Goal: Book appointment/travel/reservation

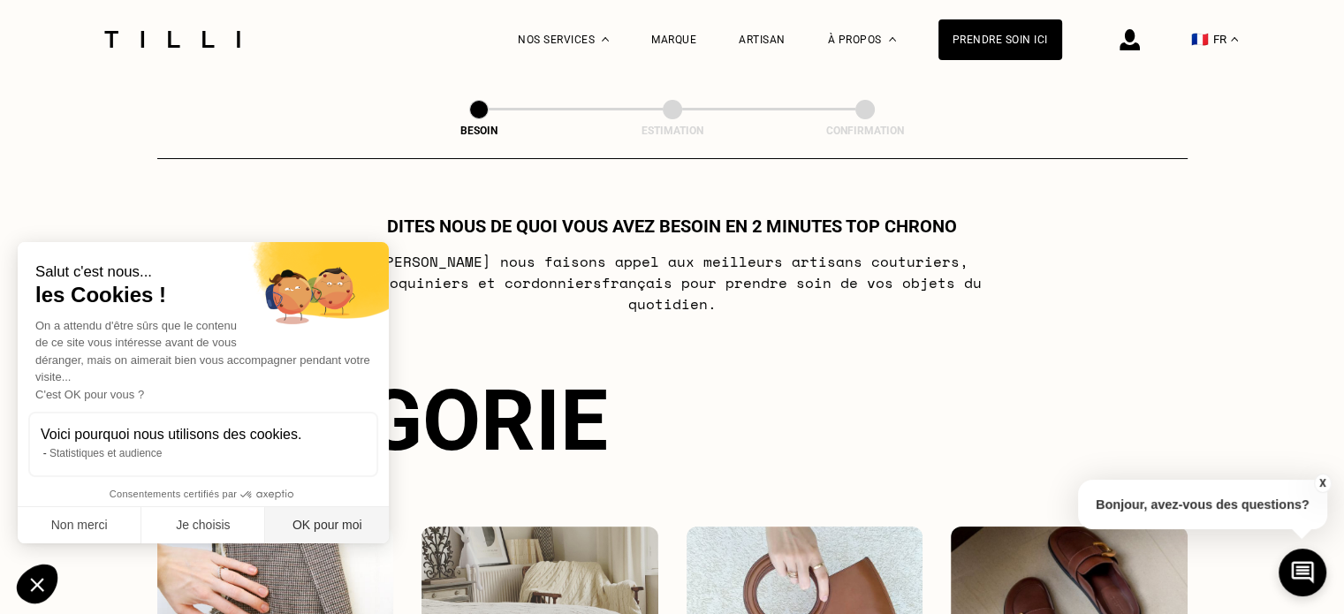
click at [308, 526] on button "OK pour moi" at bounding box center [327, 525] width 124 height 37
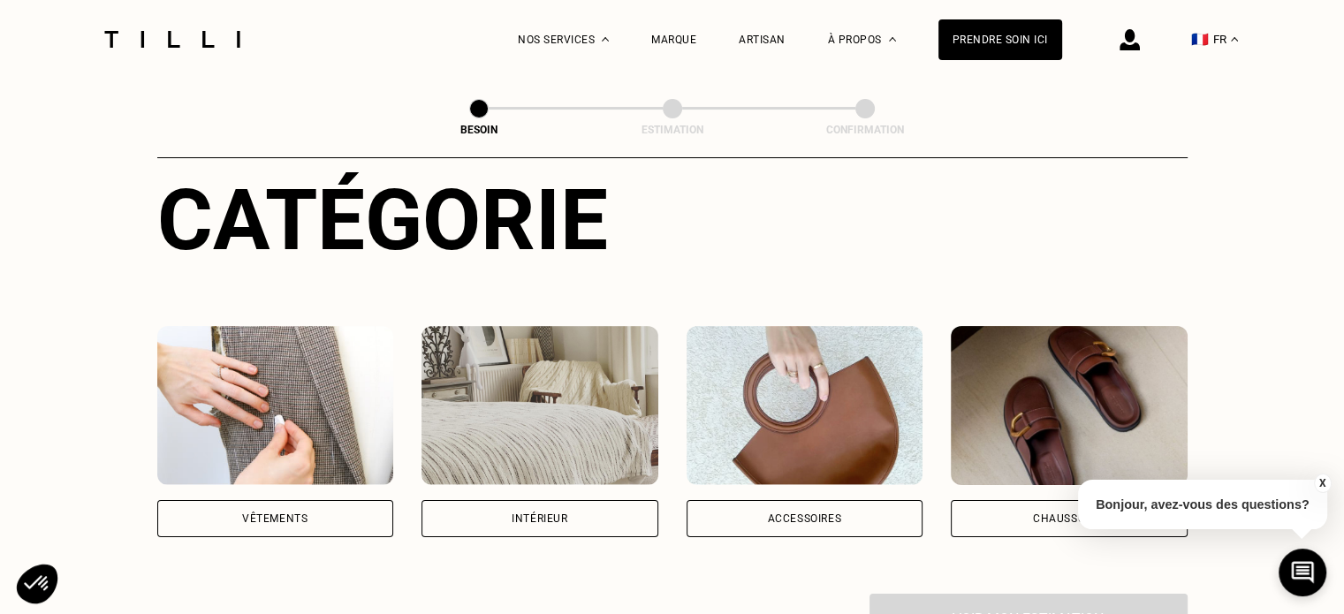
scroll to position [237, 0]
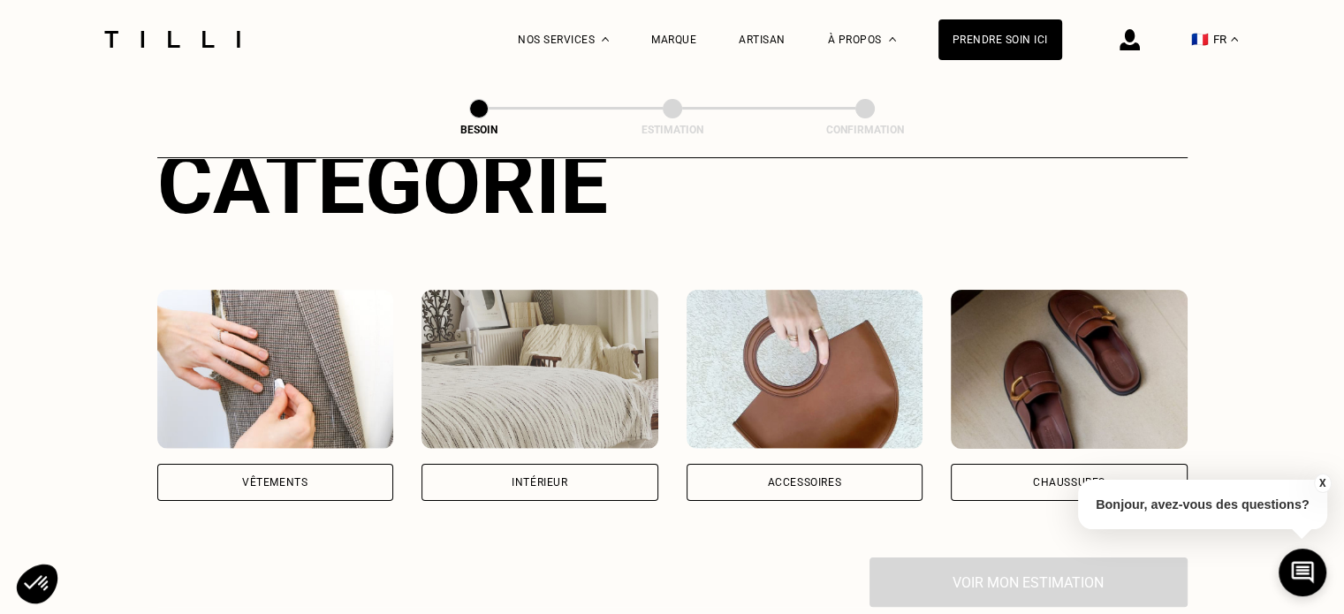
click at [346, 464] on div "Vêtements" at bounding box center [275, 482] width 237 height 37
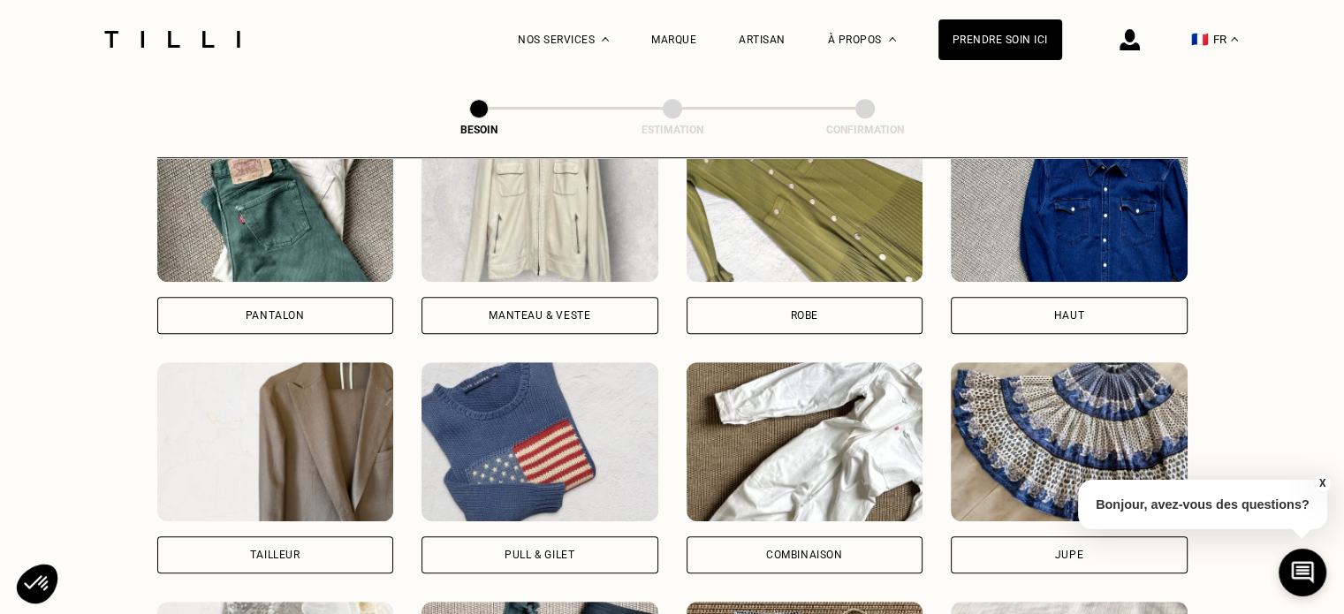
scroll to position [887, 0]
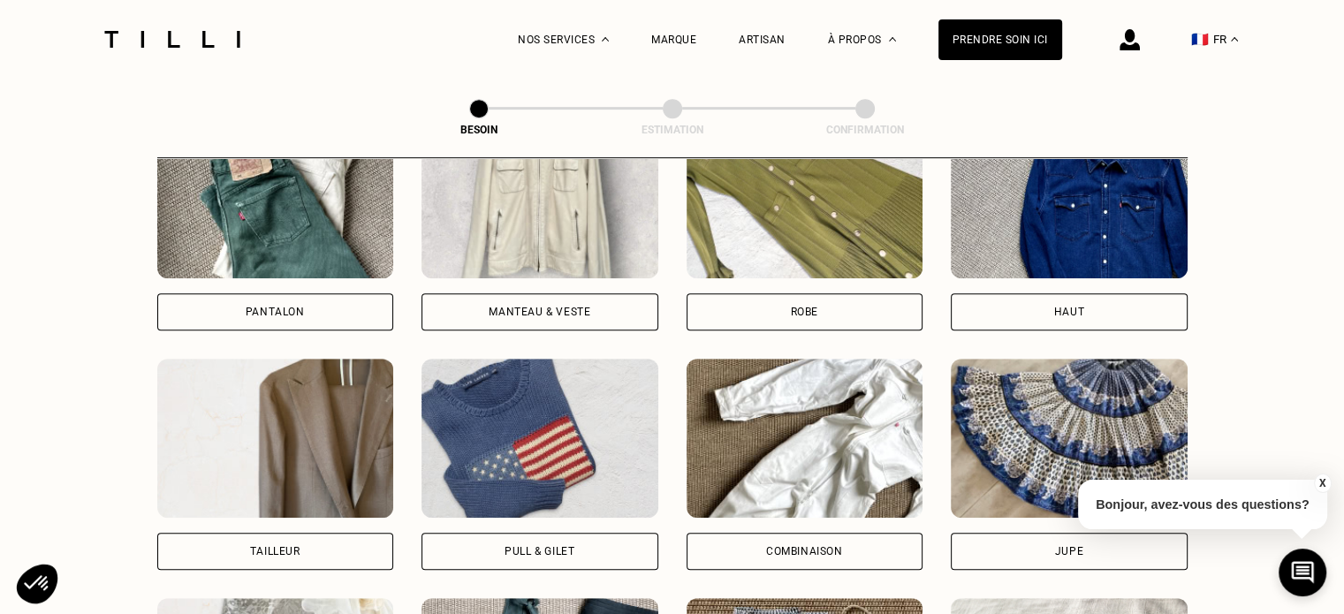
click at [329, 293] on div "Pantalon" at bounding box center [275, 311] width 237 height 37
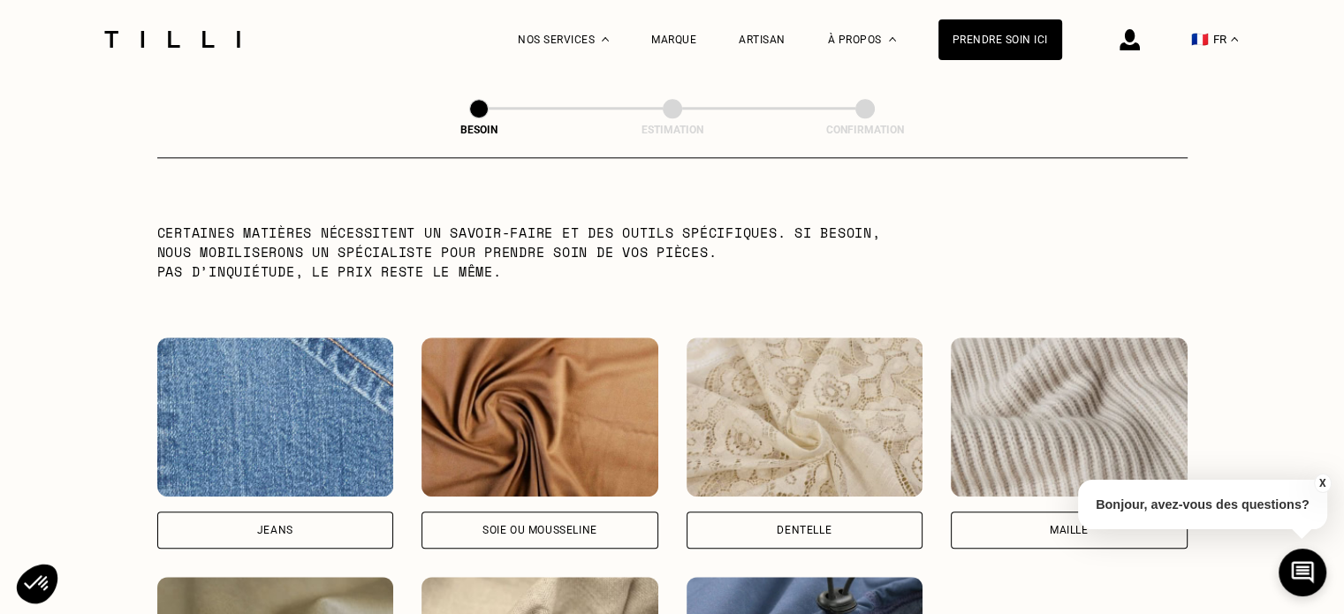
scroll to position [1763, 0]
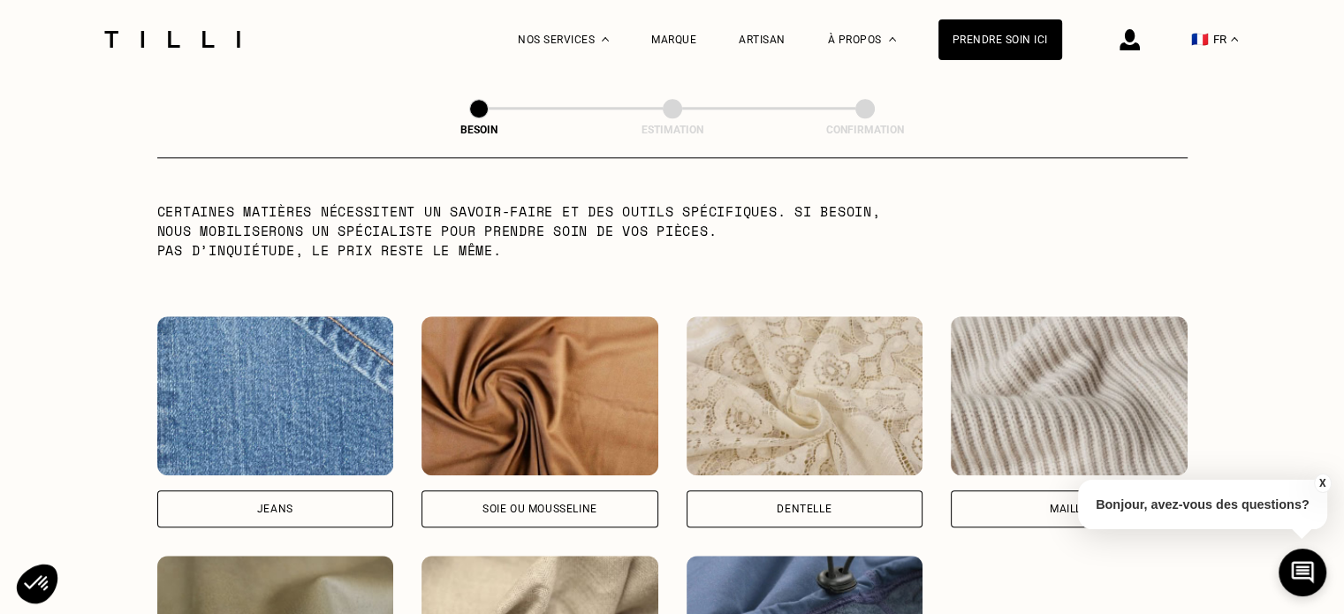
click at [343, 491] on div "Jeans" at bounding box center [275, 508] width 237 height 37
select select "FR"
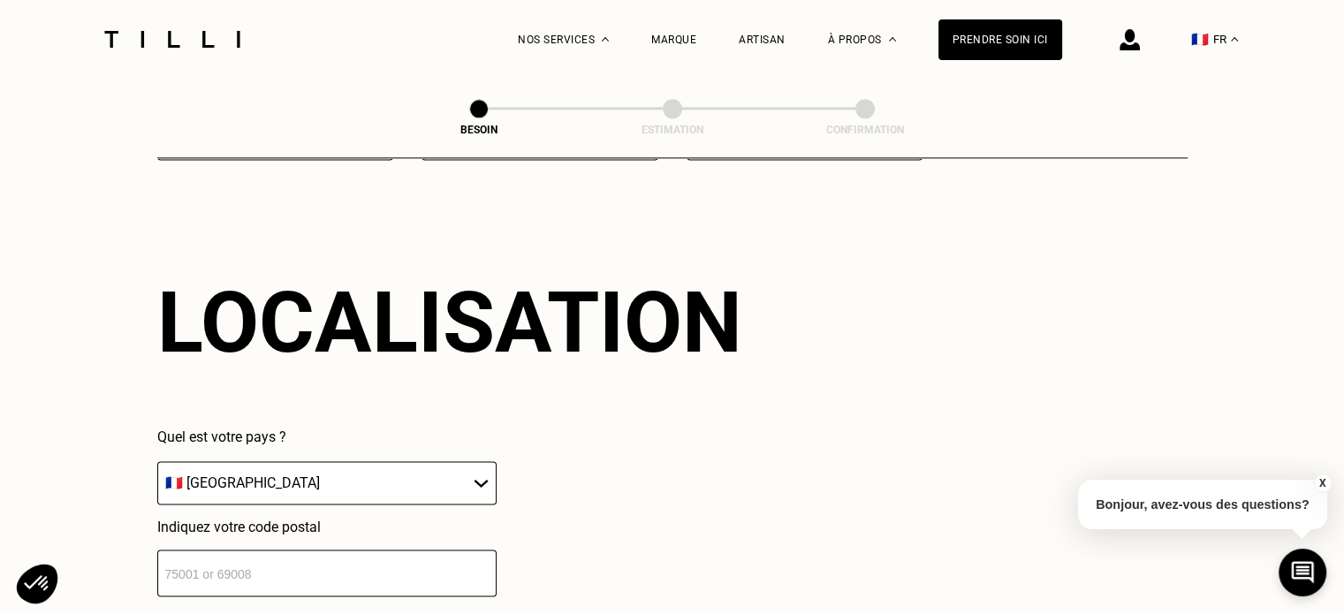
scroll to position [2373, 0]
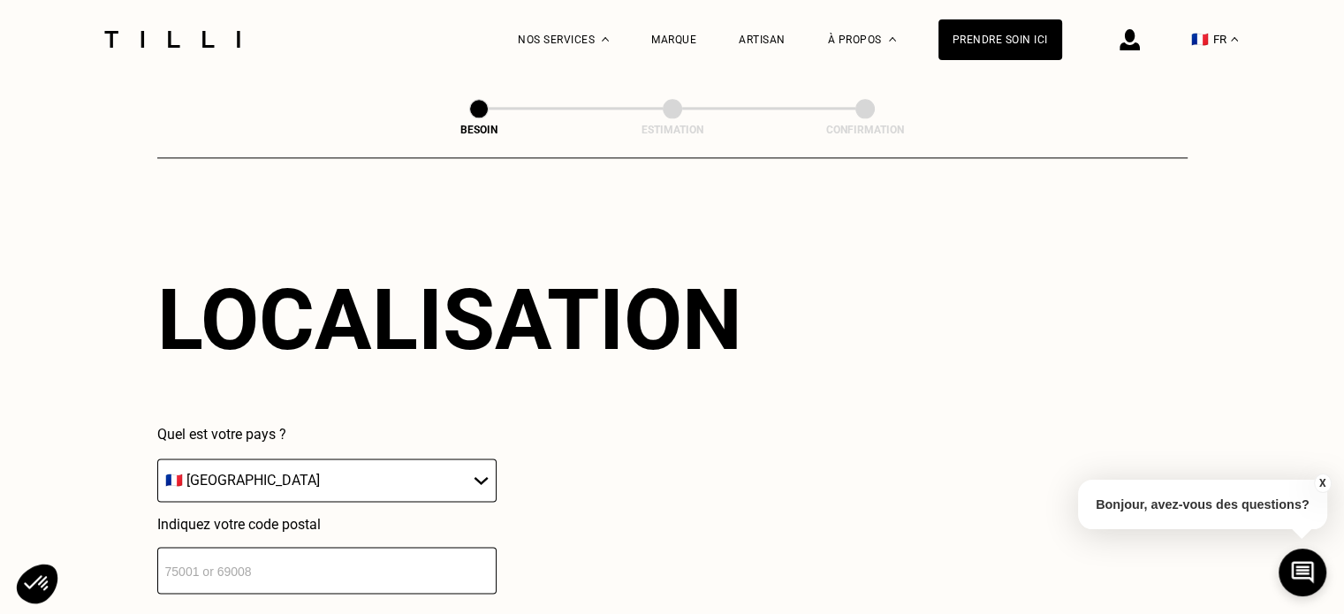
click at [470, 568] on input "number" at bounding box center [326, 570] width 339 height 47
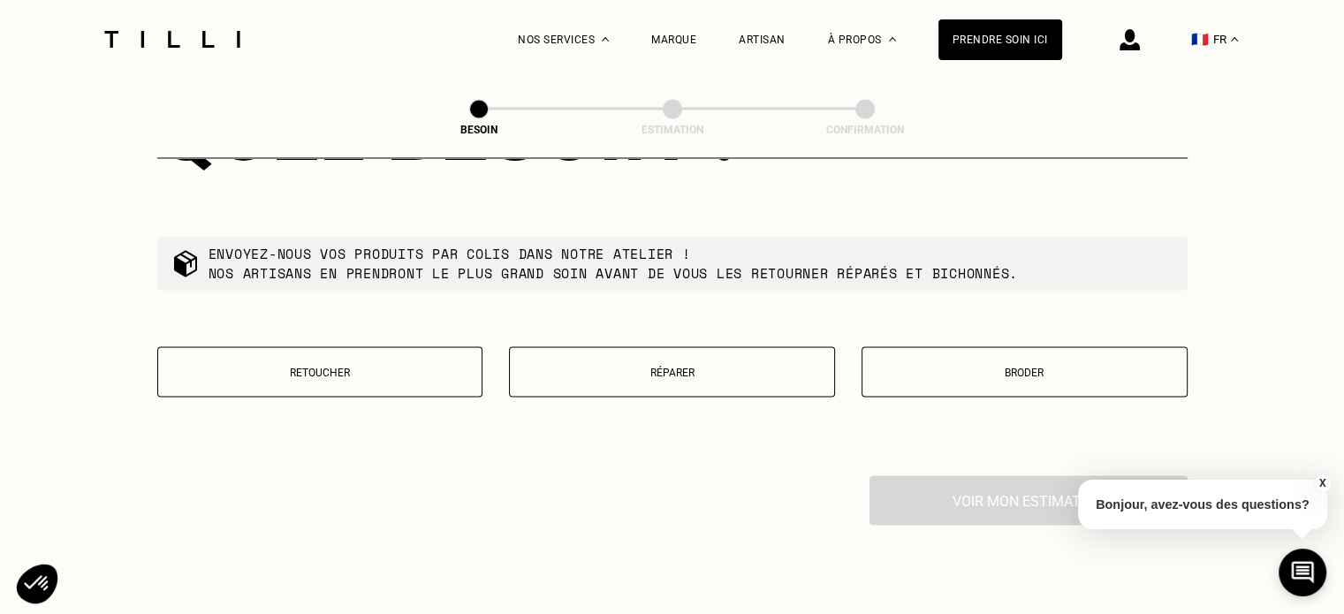
scroll to position [2993, 0]
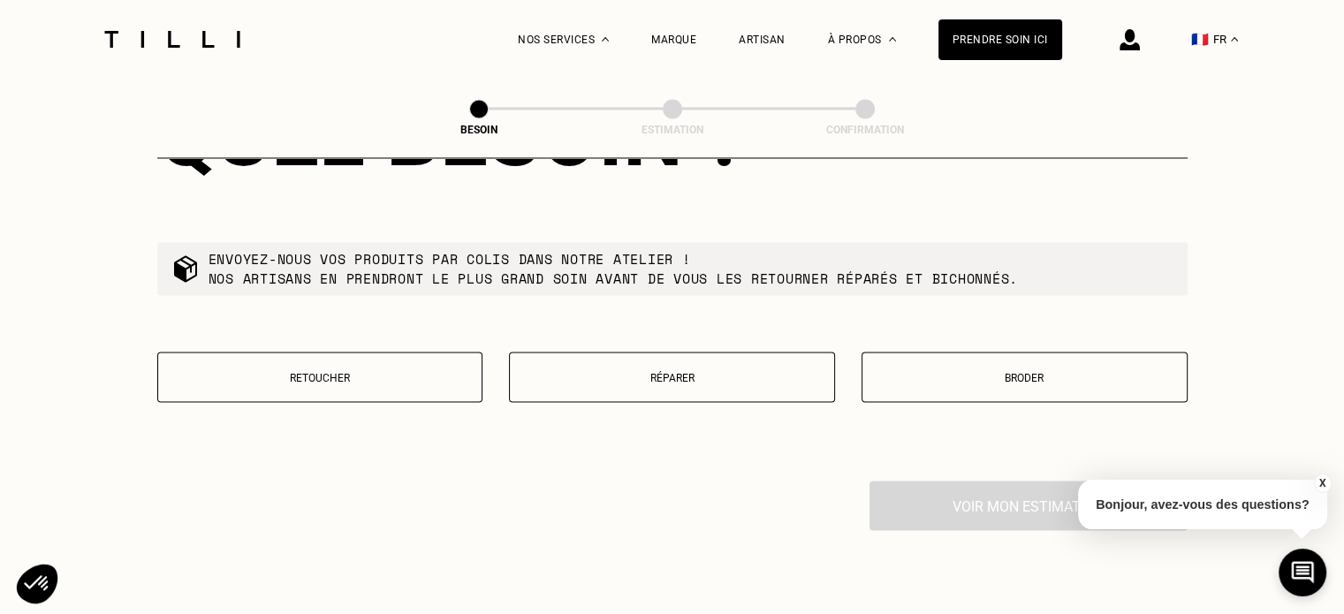
type input "31320"
click at [376, 371] on p "Retoucher" at bounding box center [320, 377] width 307 height 12
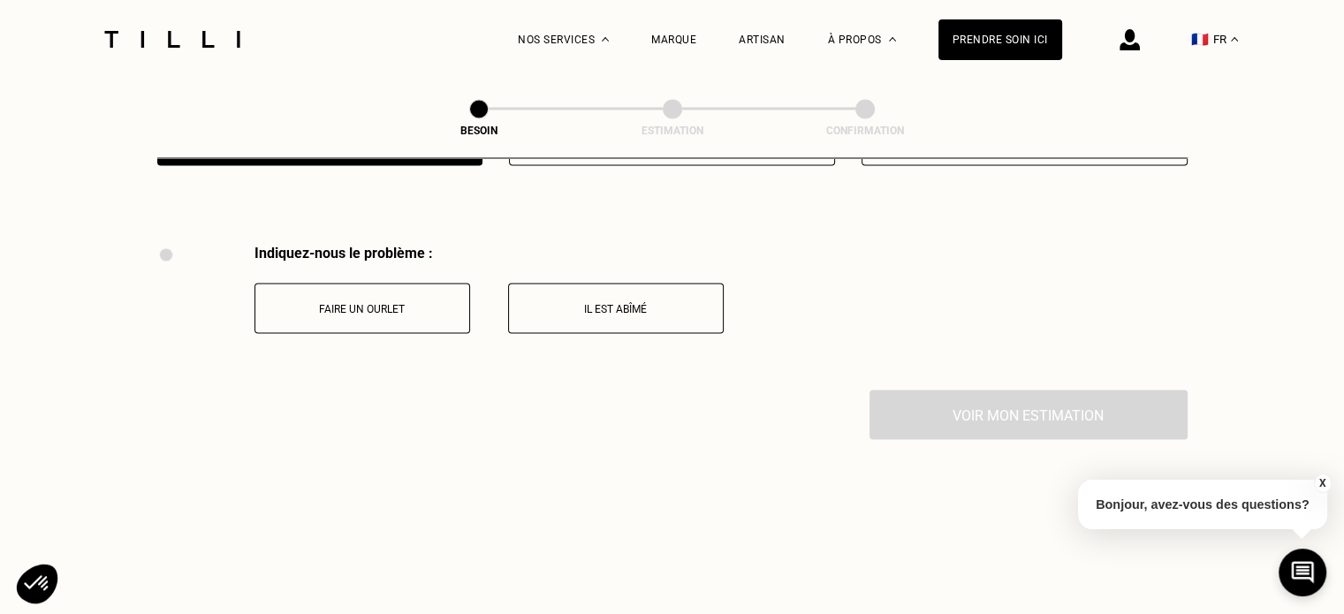
scroll to position [3266, 0]
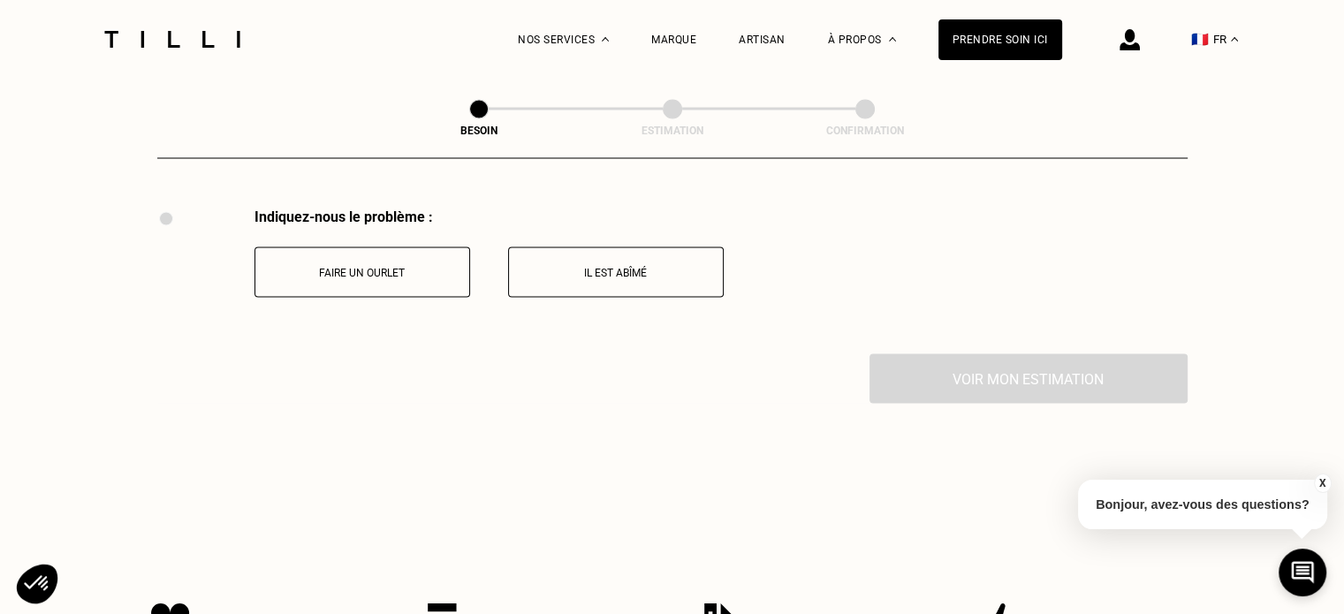
click at [379, 266] on p "Faire un ourlet" at bounding box center [362, 272] width 196 height 12
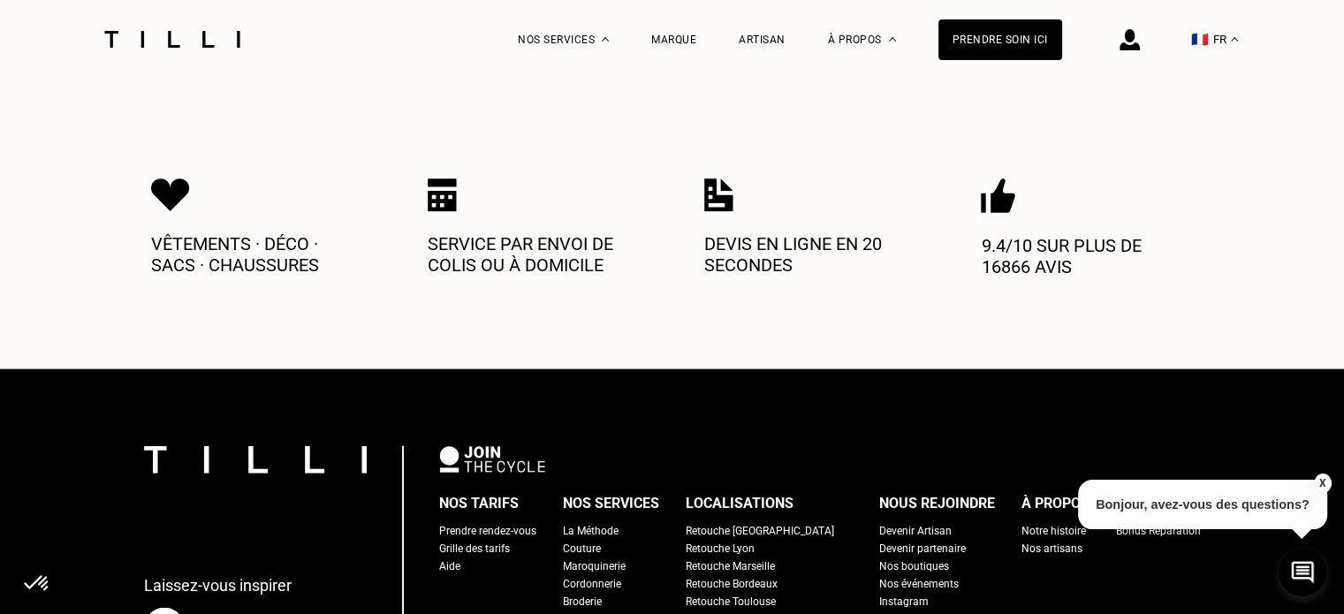
scroll to position [3413, 0]
